Goal: Navigation & Orientation: Go to known website

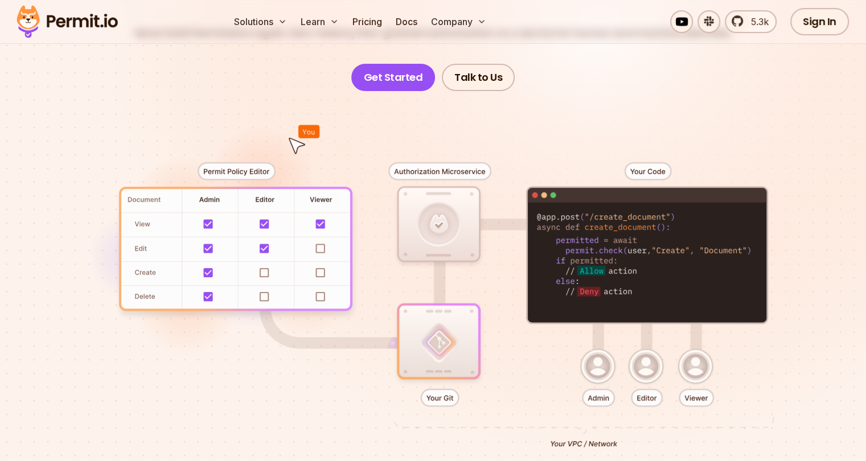
scroll to position [57, 0]
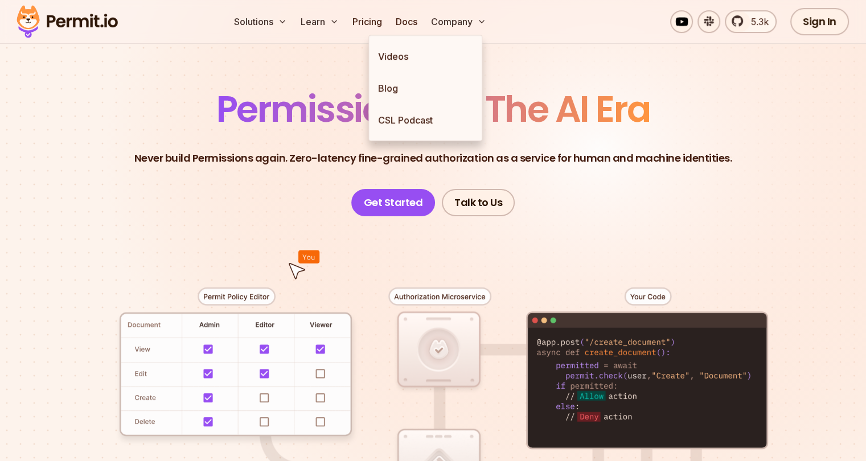
click at [601, 68] on section "Permissions for The AI Era Never build Permissions again. Zero-latency fine-gra…" at bounding box center [433, 348] width 866 height 751
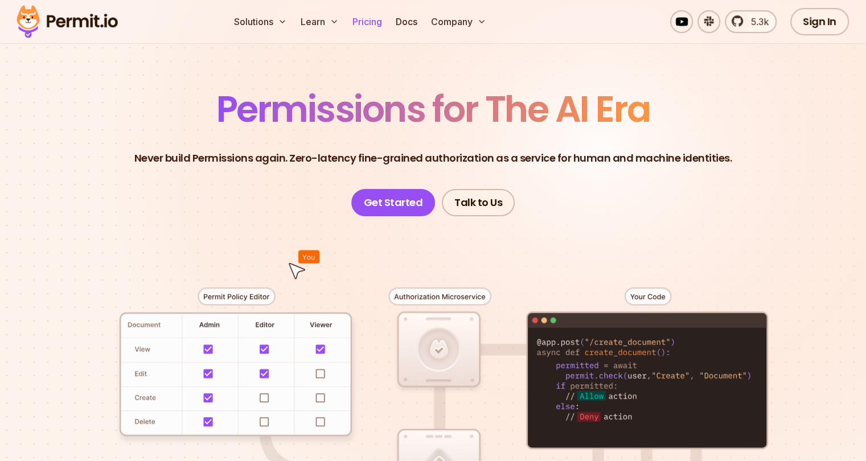
click at [386, 26] on link "Pricing" at bounding box center [367, 21] width 39 height 23
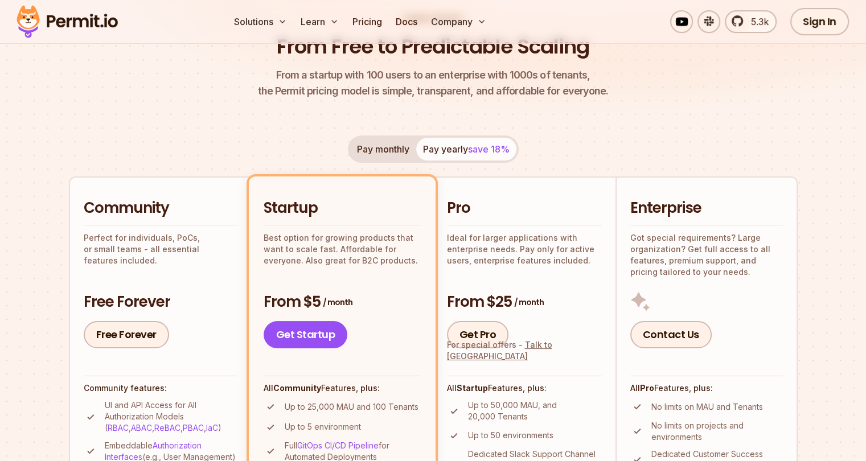
scroll to position [57, 0]
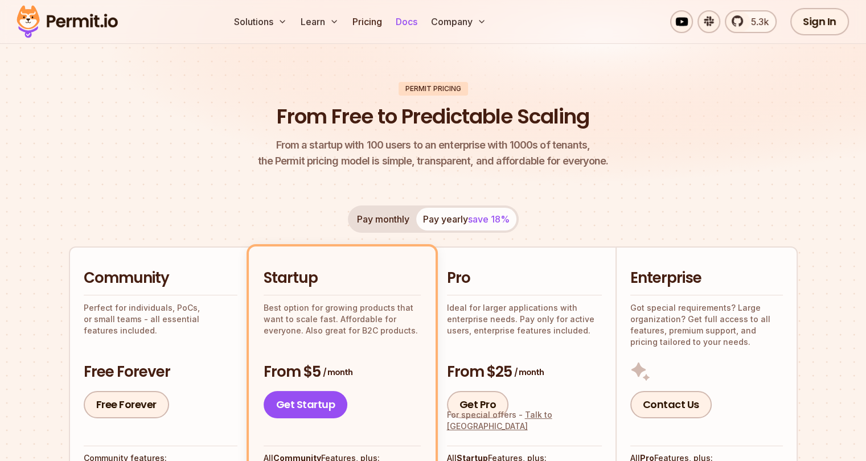
click at [422, 18] on link "Docs" at bounding box center [406, 21] width 31 height 23
click at [96, 20] on img at bounding box center [67, 21] width 112 height 39
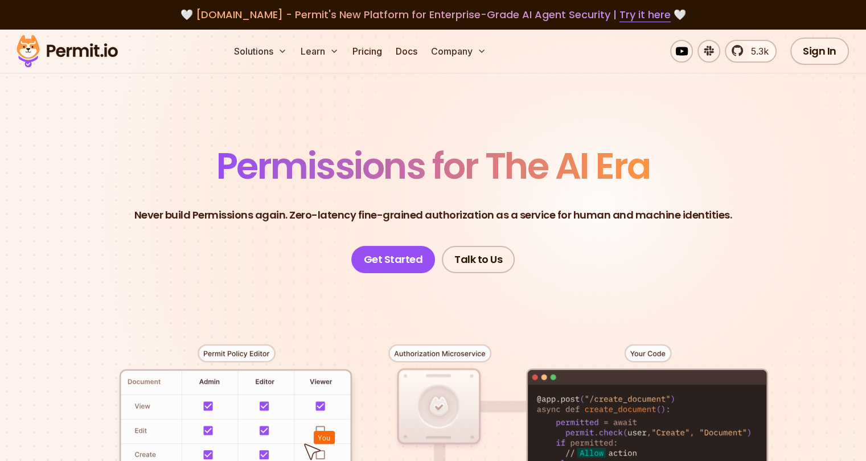
click at [747, 165] on header "Permissions for The AI Era Never build Permissions again. Zero-latency fine-gra…" at bounding box center [433, 210] width 797 height 125
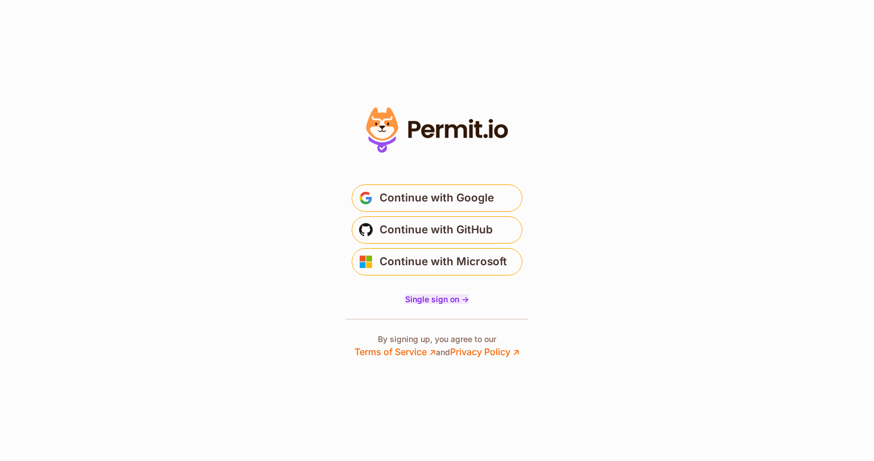
click at [448, 302] on span "Single sign on ->" at bounding box center [437, 299] width 64 height 10
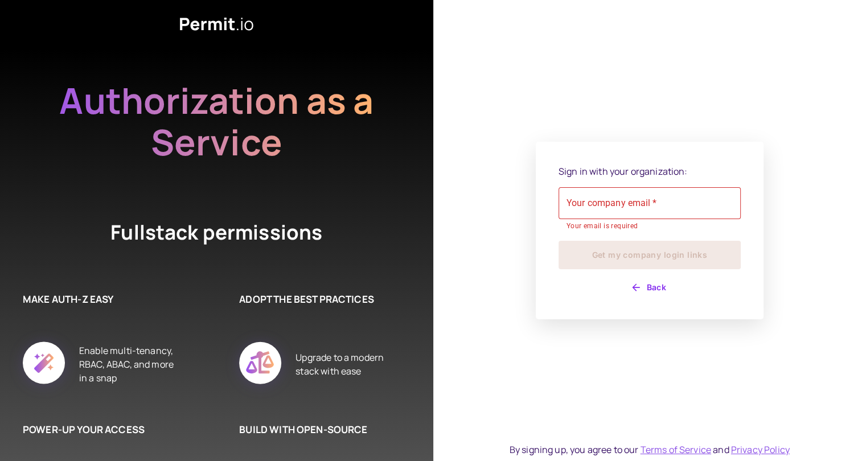
click at [619, 274] on div "Sign in with your organization: Your company email   * Your company email   * Y…" at bounding box center [649, 230] width 182 height 133
click at [625, 284] on button "Back" at bounding box center [649, 287] width 182 height 18
